Goal: Information Seeking & Learning: Learn about a topic

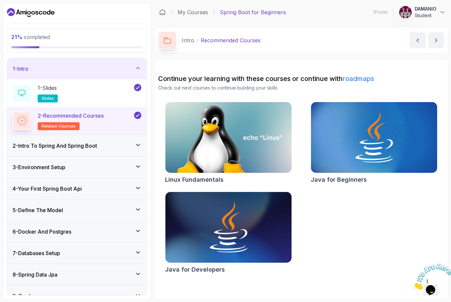
click at [27, 171] on div "3 - Environment Setup" at bounding box center [76, 166] width 139 height 21
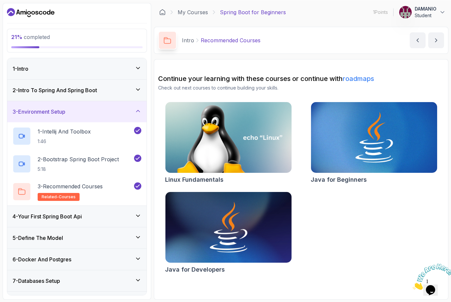
click at [24, 220] on h3 "4 - Your First Spring Boot Api" at bounding box center [47, 216] width 69 height 8
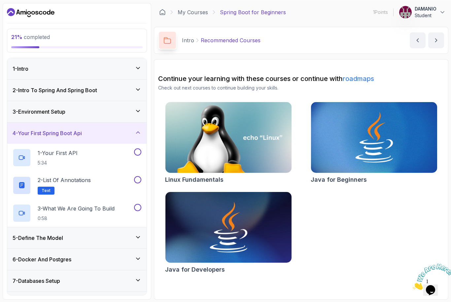
click at [16, 120] on div "3 - Environment Setup" at bounding box center [76, 111] width 139 height 21
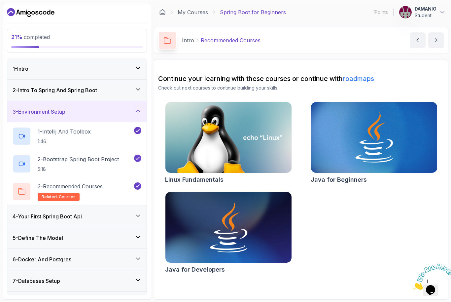
click at [35, 214] on h3 "4 - Your First Spring Boot Api" at bounding box center [47, 216] width 69 height 8
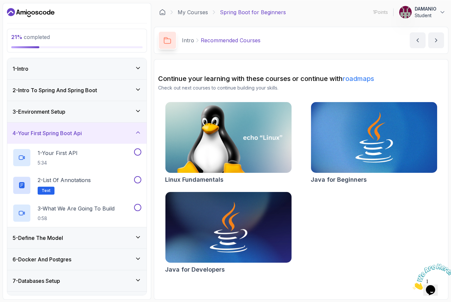
click at [50, 157] on h2 "1 - Your First API 5:34" at bounding box center [58, 156] width 40 height 17
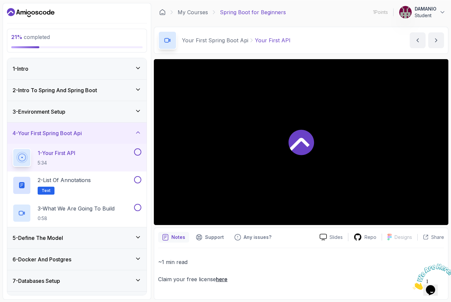
click at [297, 140] on icon at bounding box center [300, 141] width 25 height 25
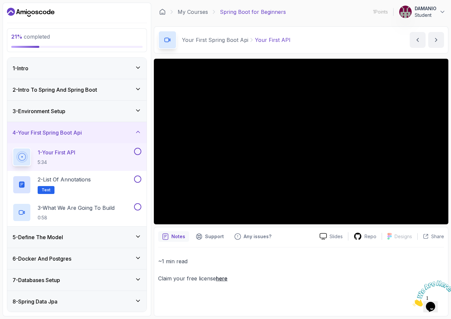
click at [14, 301] on html "21 % completed 1 - Intro 2 - Intro To Spring And Spring Boot 3 - Environment Se…" at bounding box center [225, 159] width 451 height 319
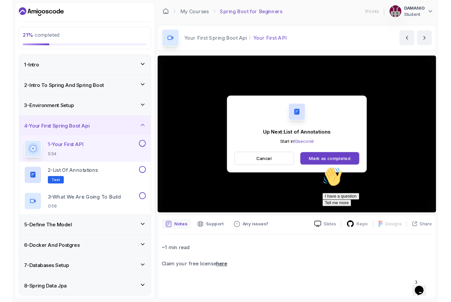
scroll to position [4, 0]
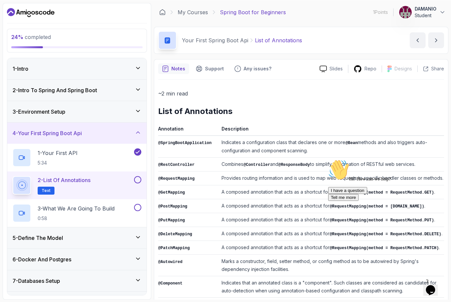
click at [435, 68] on p "Share" at bounding box center [437, 68] width 13 height 7
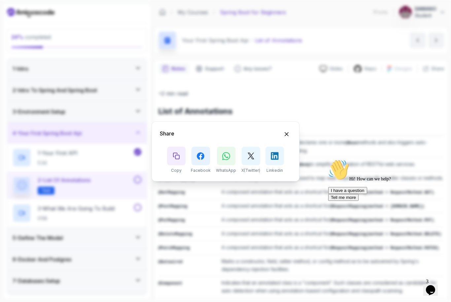
click at [186, 220] on div "Share Copy Facebook WhatsApp X(Twitter) Linkedin" at bounding box center [225, 151] width 451 height 302
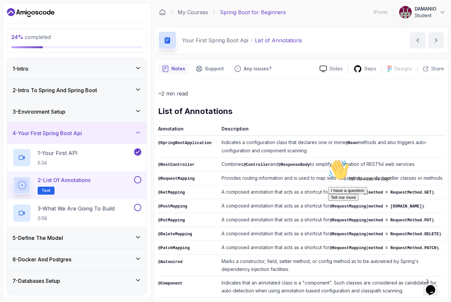
click at [197, 213] on td "@PostMapping" at bounding box center [188, 206] width 61 height 14
click at [137, 182] on button at bounding box center [137, 179] width 7 height 7
click at [42, 192] on span "Text" at bounding box center [46, 189] width 9 height 5
click at [73, 183] on p "2 - List of Annotations" at bounding box center [64, 180] width 53 height 8
click at [238, 38] on p "Your First Spring Boot Api" at bounding box center [215, 40] width 66 height 8
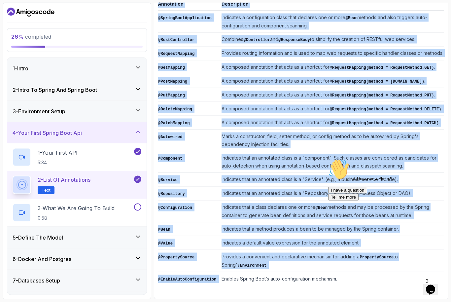
scroll to position [8, 0]
copy div "List of Annotations Annotation Description @SpringBootApplication Indicates a c…"
click at [114, 204] on p "3 - What We Are Going To Build" at bounding box center [76, 208] width 77 height 8
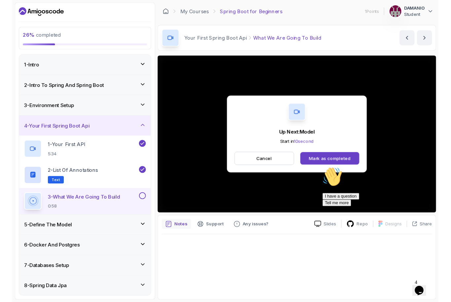
scroll to position [4, 0]
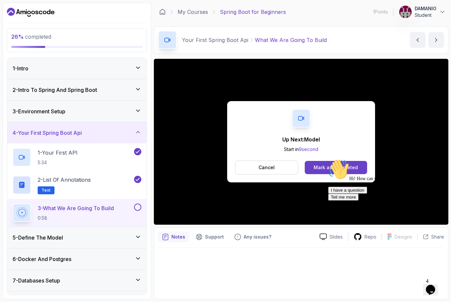
click at [140, 199] on div "3 - What We Are Going To Build 0:58" at bounding box center [76, 213] width 139 height 28
click at [139, 204] on button at bounding box center [137, 206] width 7 height 7
click at [136, 233] on icon at bounding box center [138, 236] width 7 height 7
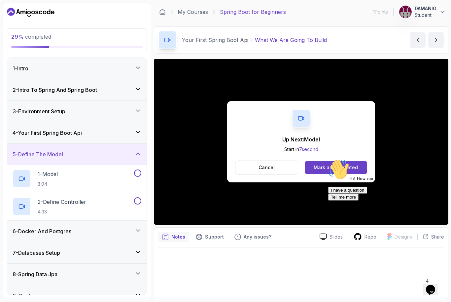
click at [97, 174] on div "1 - Model 3:04" at bounding box center [73, 178] width 120 height 18
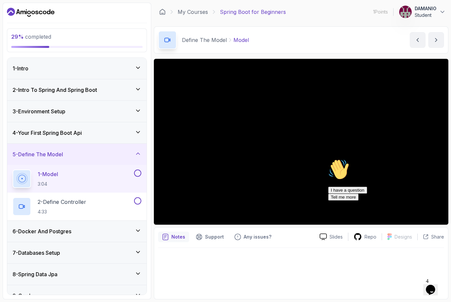
click at [395, 159] on div at bounding box center [387, 159] width 119 height 0
click at [328, 159] on icon "Chat attention grabber" at bounding box center [328, 159] width 0 height 0
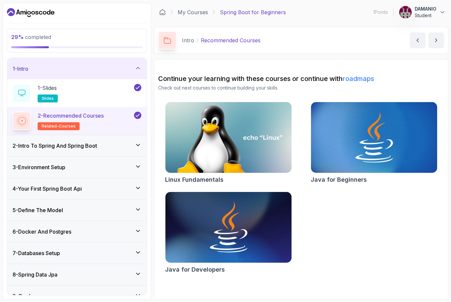
click at [91, 185] on div "4 - Your First Spring Boot Api" at bounding box center [77, 188] width 129 height 8
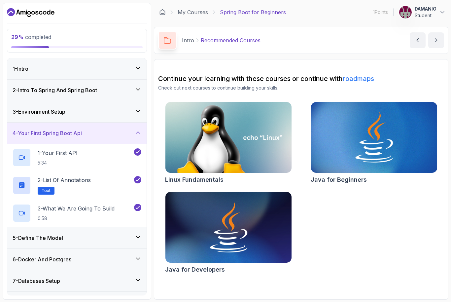
click at [105, 231] on div "5 - Define The Model" at bounding box center [76, 237] width 139 height 21
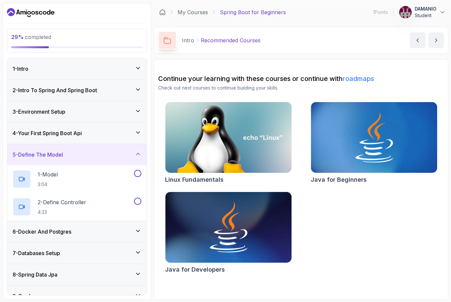
click at [113, 134] on div "4 - Your First Spring Boot Api" at bounding box center [77, 133] width 129 height 8
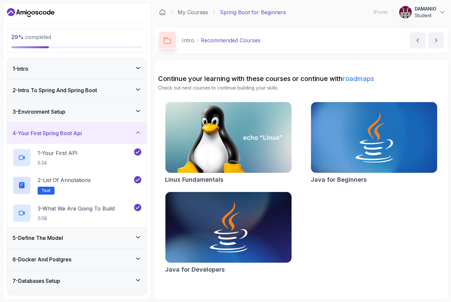
click at [102, 237] on div "5 - Define The Model" at bounding box center [77, 237] width 129 height 8
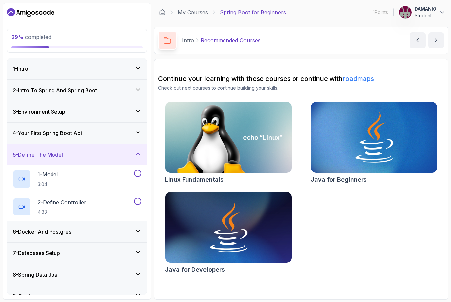
click at [86, 179] on div "1 - Model 3:04" at bounding box center [73, 178] width 120 height 18
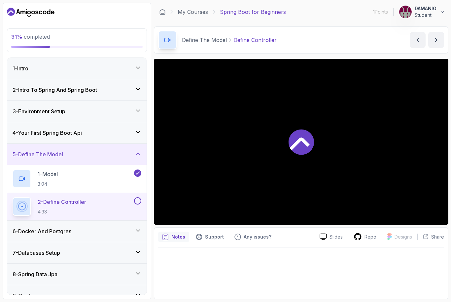
click at [322, 191] on div at bounding box center [301, 142] width 294 height 166
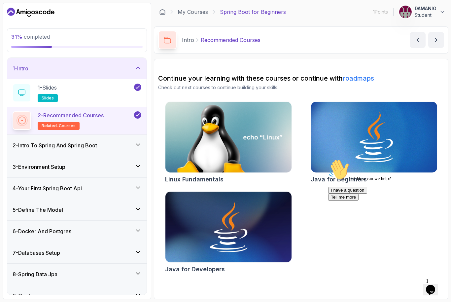
click at [134, 193] on div "4 - Your First Spring Boot Api" at bounding box center [76, 188] width 139 height 21
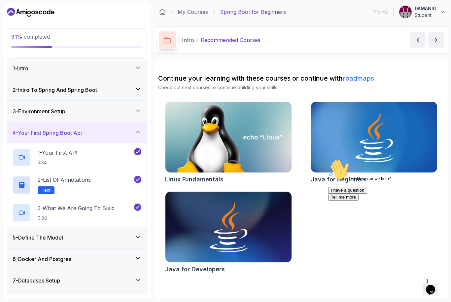
click at [124, 232] on div "5 - Define The Model" at bounding box center [76, 237] width 139 height 21
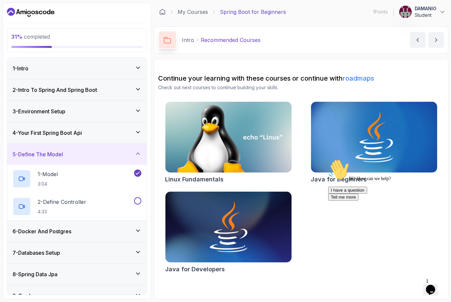
click at [112, 205] on div "2 - Define Controller 4:33" at bounding box center [73, 206] width 120 height 18
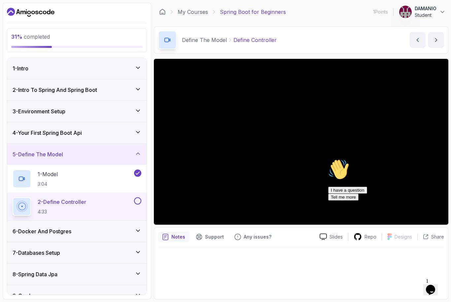
click at [437, 159] on div "Chat attention grabber" at bounding box center [387, 159] width 119 height 0
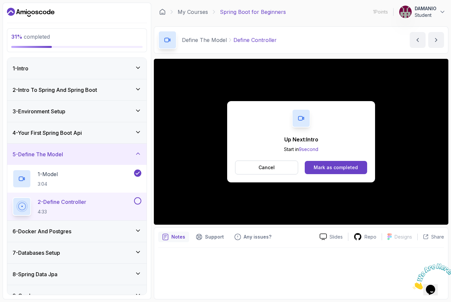
click at [140, 199] on button at bounding box center [137, 200] width 7 height 7
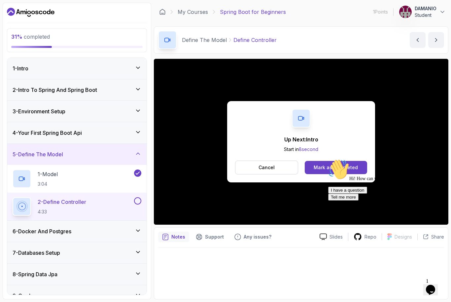
click at [135, 203] on button at bounding box center [137, 200] width 7 height 7
click at [130, 151] on div "5 - Define The Model" at bounding box center [77, 154] width 129 height 8
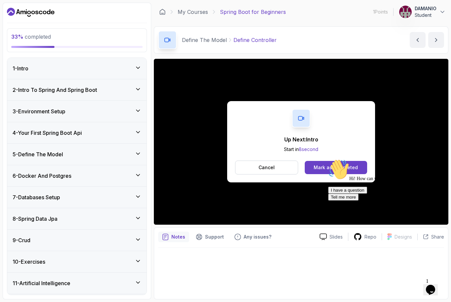
click at [134, 176] on div "6 - Docker And Postgres" at bounding box center [77, 176] width 129 height 8
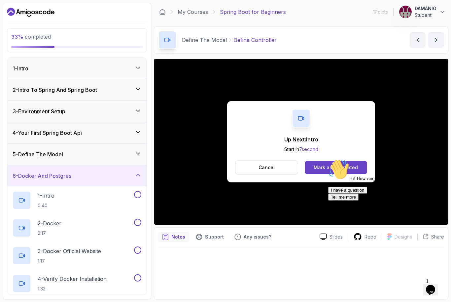
click at [124, 177] on div "6 - Docker And Postgres" at bounding box center [77, 176] width 129 height 8
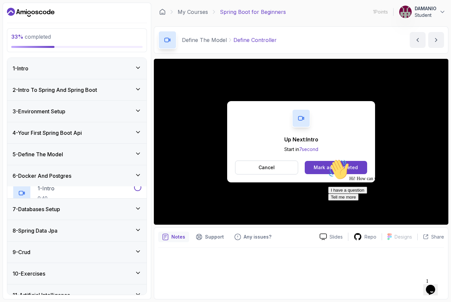
click at [135, 159] on div "5 - Define The Model" at bounding box center [76, 154] width 139 height 21
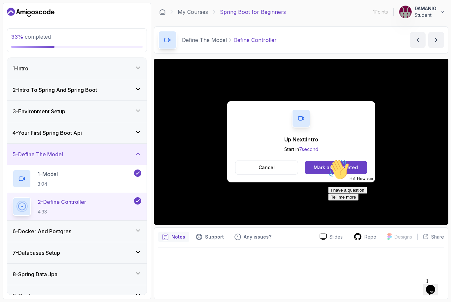
click at [140, 157] on div "5 - Define The Model" at bounding box center [77, 154] width 129 height 8
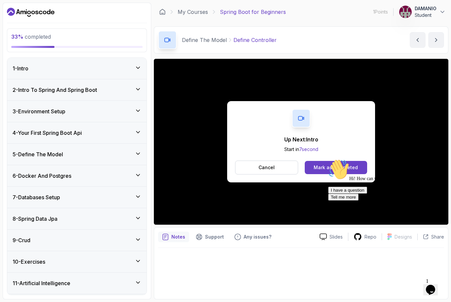
click at [127, 178] on div "6 - Docker And Postgres" at bounding box center [77, 176] width 129 height 8
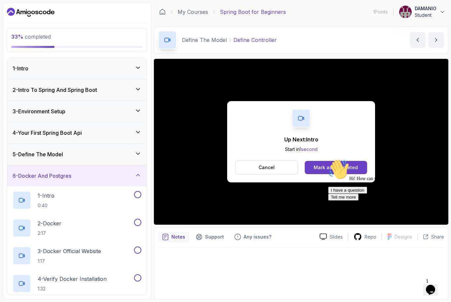
click at [129, 197] on div "1 - Intro 0:40" at bounding box center [73, 200] width 120 height 18
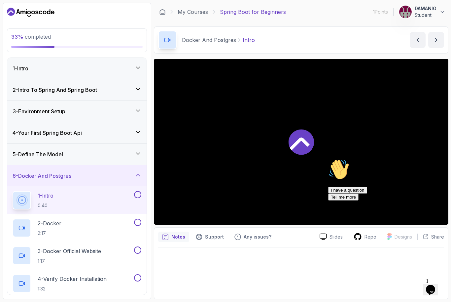
click at [139, 193] on button at bounding box center [137, 194] width 7 height 7
click at [104, 201] on div "1 - Intro 0:40" at bounding box center [73, 200] width 120 height 18
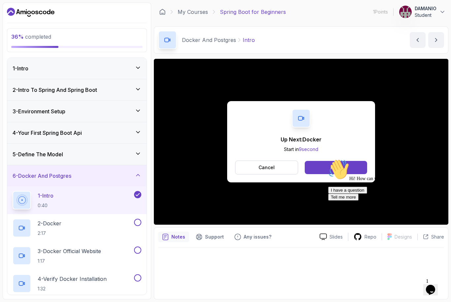
click at [54, 224] on p "2 - Docker" at bounding box center [50, 223] width 24 height 8
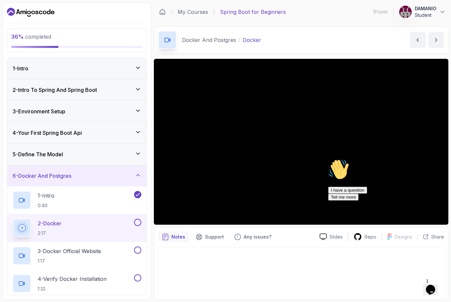
click at [328, 159] on icon "Chat attention grabber" at bounding box center [328, 159] width 0 height 0
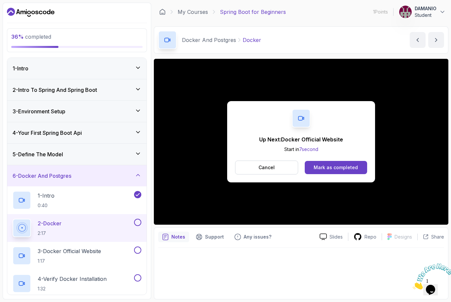
click at [135, 224] on button at bounding box center [137, 221] width 7 height 7
click at [78, 252] on p "3 - Docker Official Website" at bounding box center [69, 251] width 63 height 8
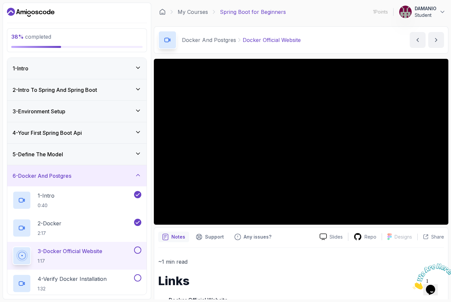
click at [68, 236] on div "2 - Docker 2:17" at bounding box center [73, 227] width 120 height 18
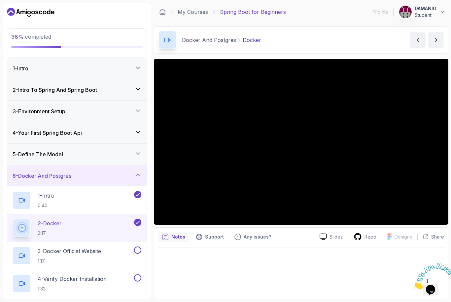
click at [74, 261] on p "1:17" at bounding box center [69, 260] width 63 height 7
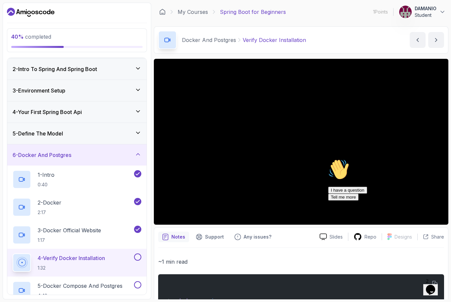
scroll to position [20, 0]
click at [95, 267] on p "1:32" at bounding box center [71, 268] width 67 height 7
click at [440, 159] on div "Chat attention grabber" at bounding box center [387, 159] width 119 height 0
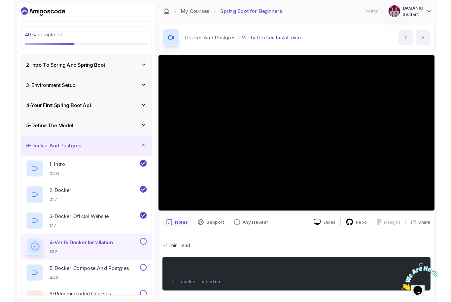
scroll to position [0, 0]
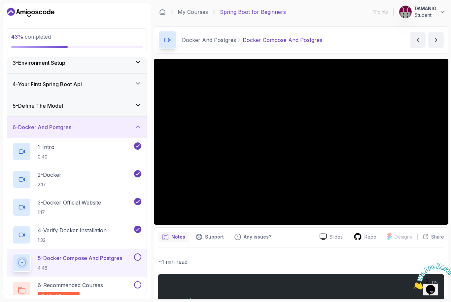
scroll to position [61, 0]
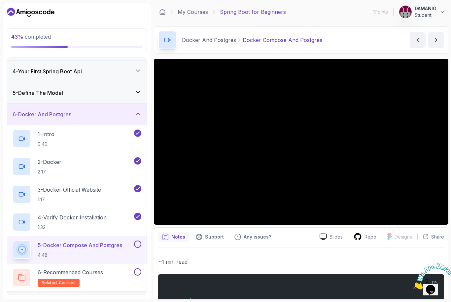
click at [93, 249] on h2 "5 - Docker Compose And Postgres 4:48" at bounding box center [80, 249] width 84 height 17
click at [47, 249] on h2 "5 - Docker Compose And Postgres 4:48" at bounding box center [80, 249] width 84 height 17
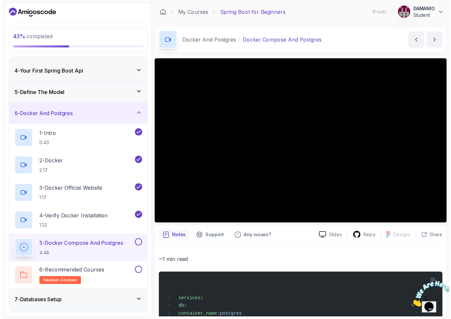
scroll to position [0, 0]
